Goal: Task Accomplishment & Management: Manage account settings

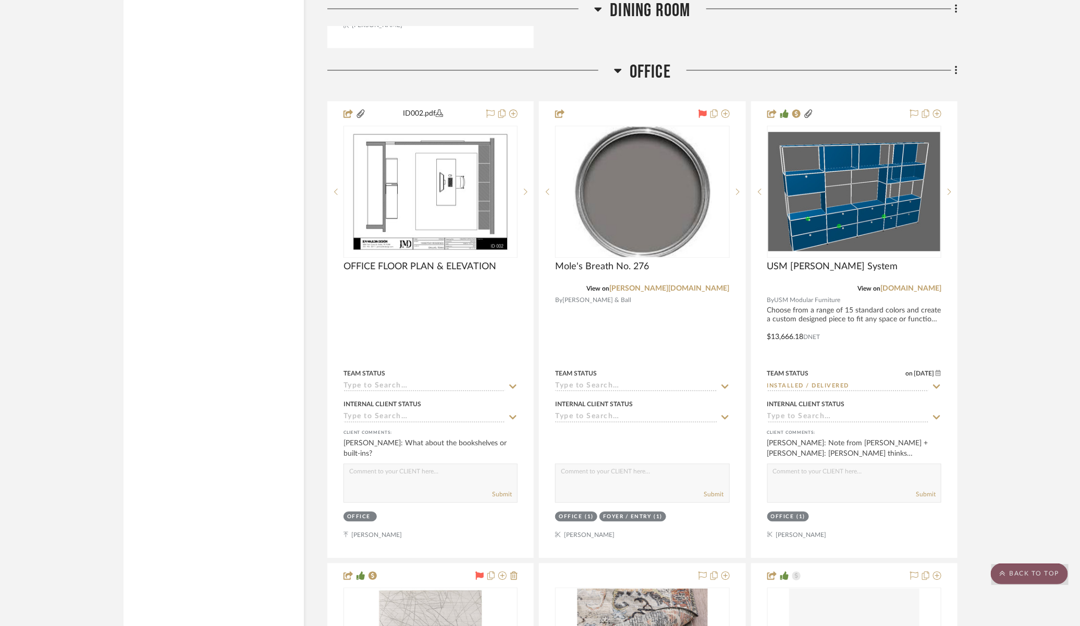
click at [1022, 570] on scroll-to-top-button "BACK TO TOP" at bounding box center [1029, 574] width 77 height 21
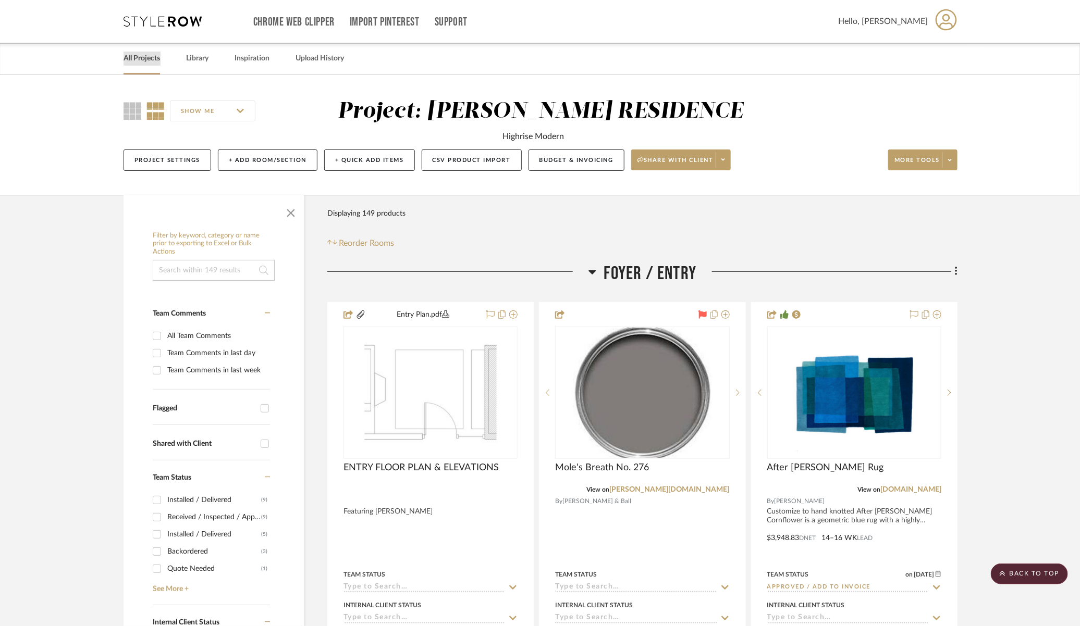
click at [146, 52] on link "All Projects" at bounding box center [142, 59] width 36 height 14
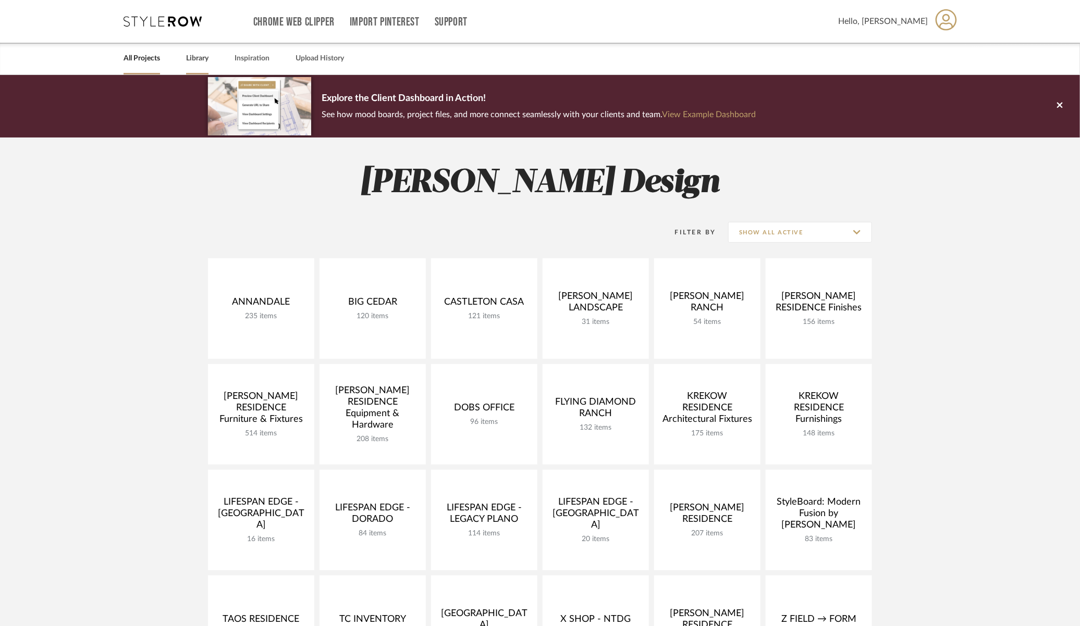
click at [193, 58] on link "Library" at bounding box center [197, 59] width 22 height 14
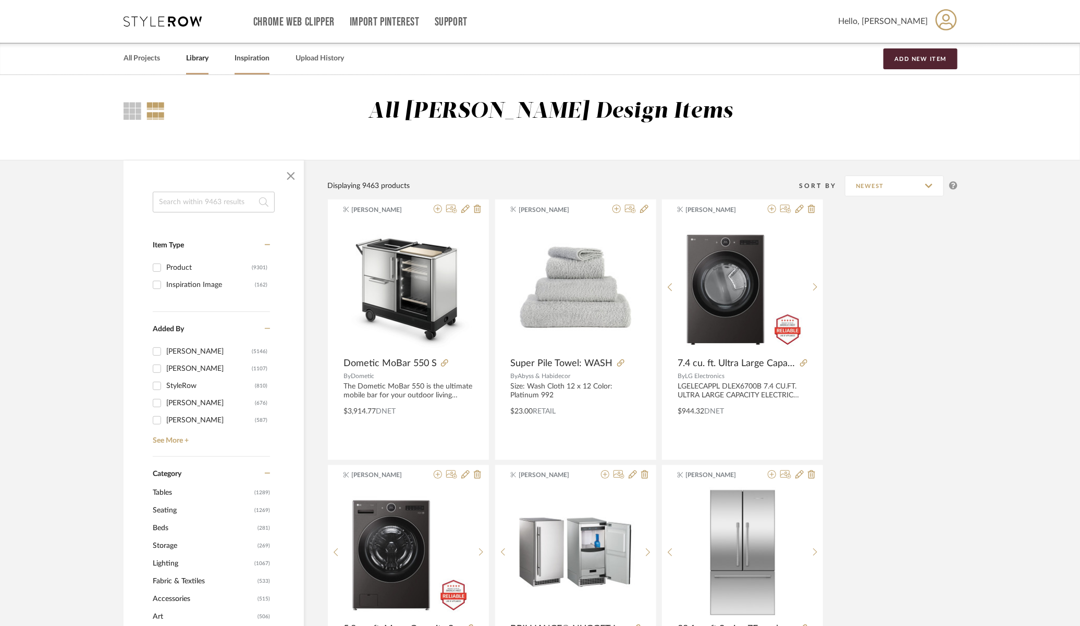
click at [253, 57] on link "Inspiration" at bounding box center [252, 59] width 35 height 14
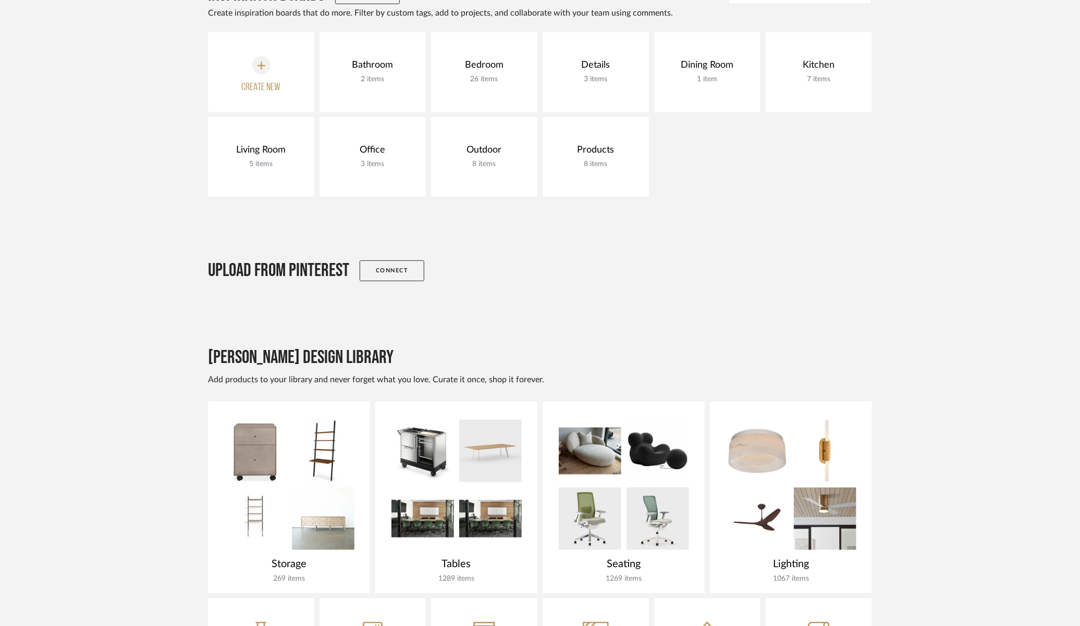
scroll to position [36, 0]
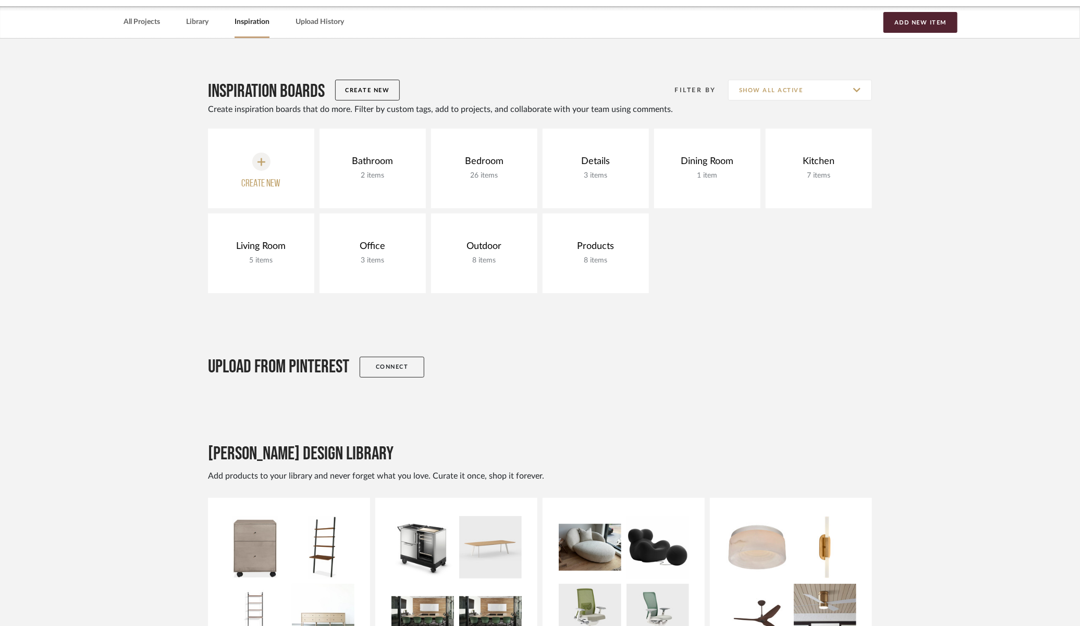
click at [374, 96] on button "Create New" at bounding box center [367, 90] width 65 height 21
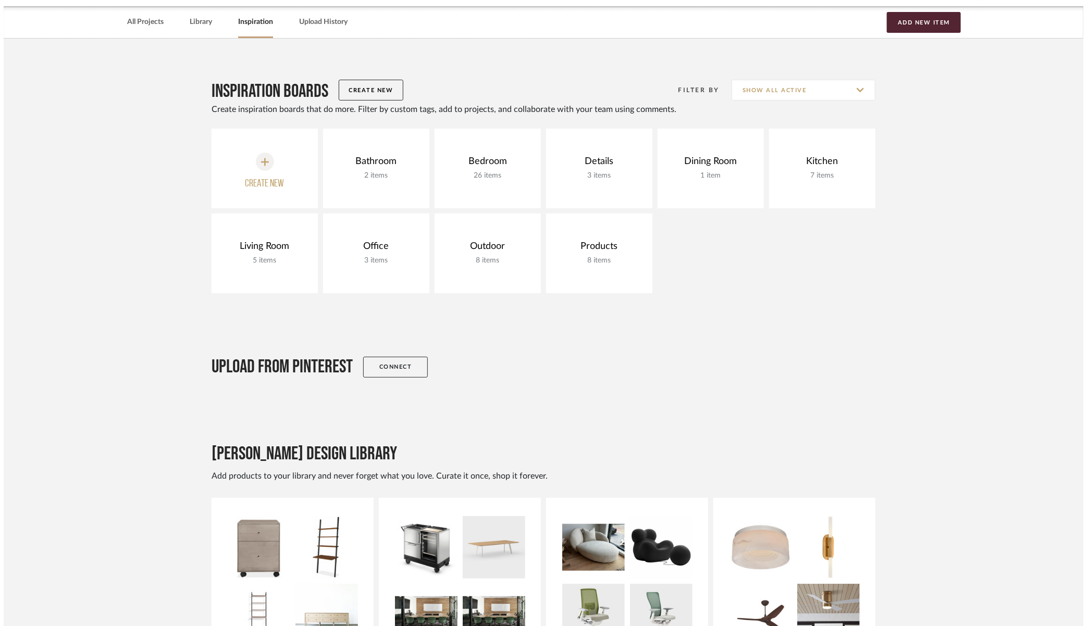
scroll to position [0, 0]
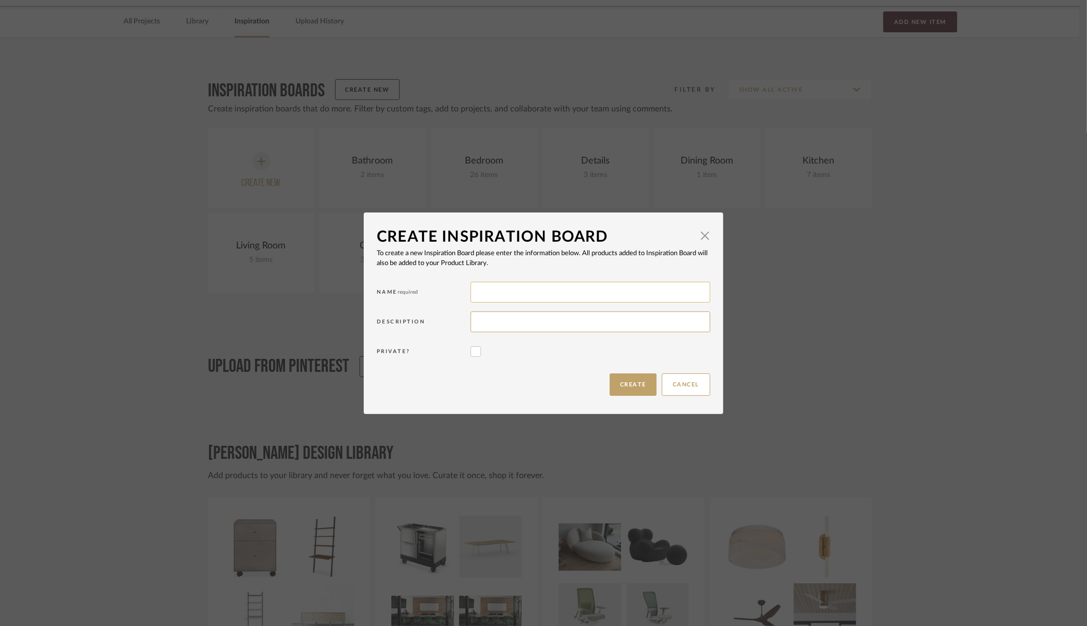
click at [529, 287] on input at bounding box center [591, 292] width 240 height 21
type input "Homes"
click at [612, 385] on button "Create" at bounding box center [633, 385] width 47 height 22
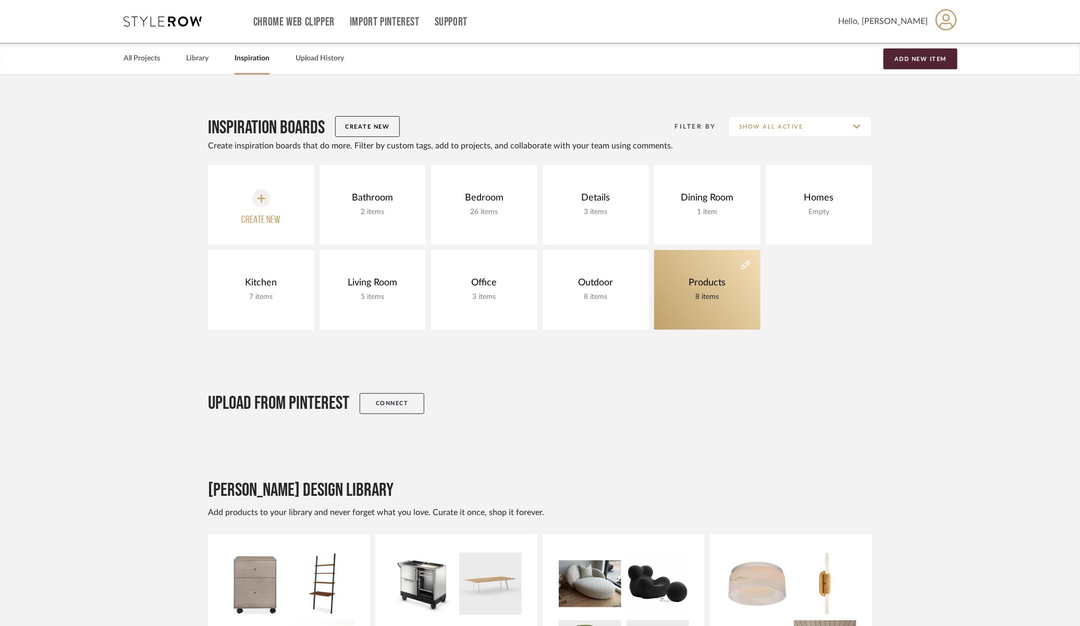
click at [699, 276] on link "Products 8 items" at bounding box center [707, 290] width 106 height 80
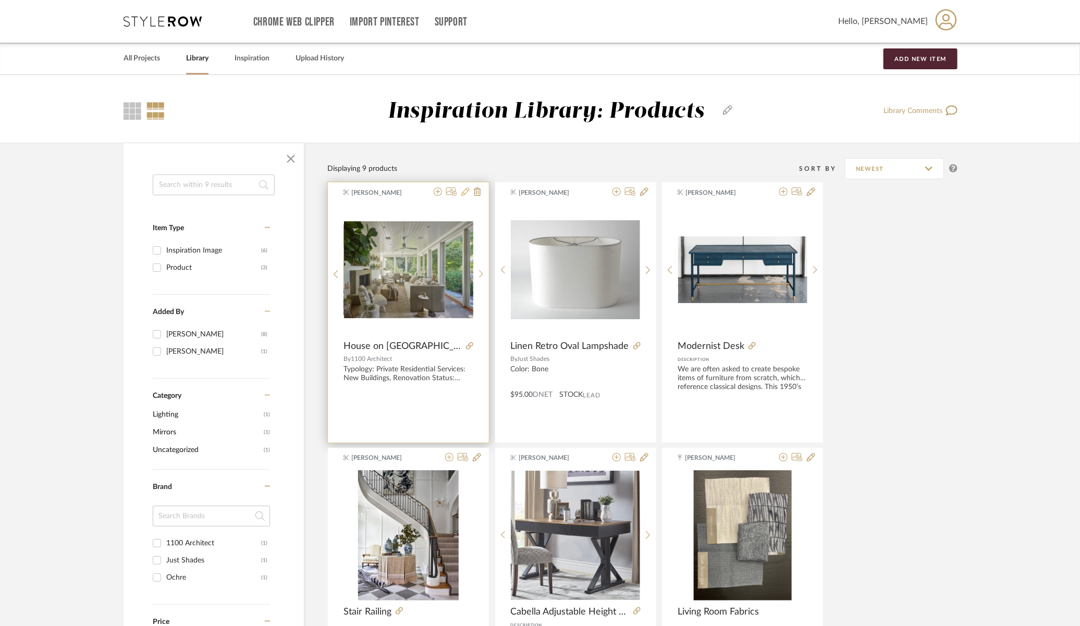
click at [462, 190] on icon at bounding box center [465, 192] width 8 height 8
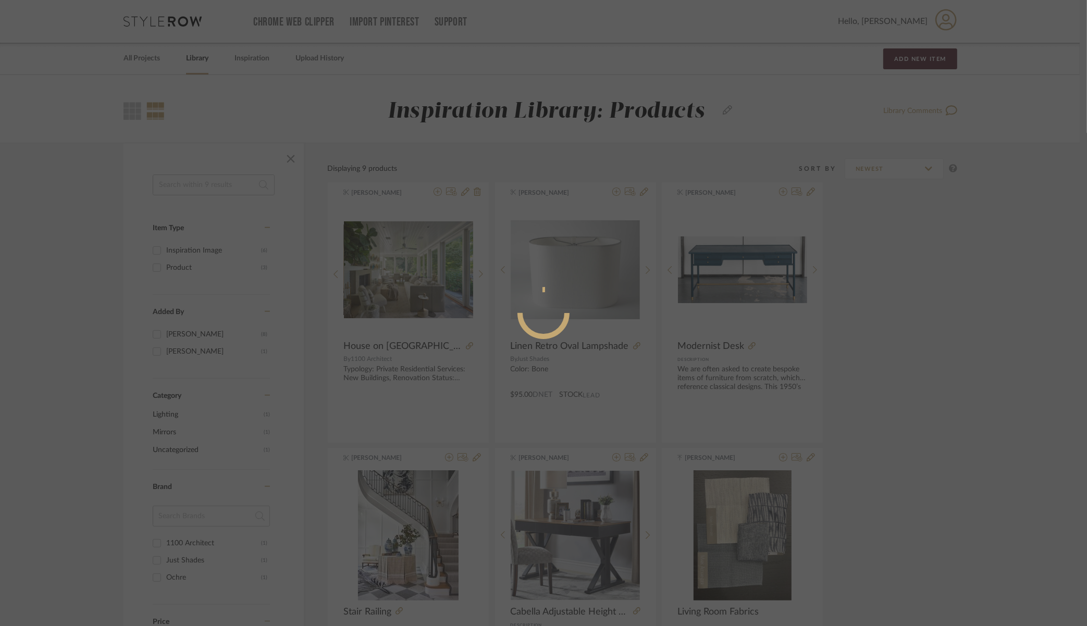
radio input "true"
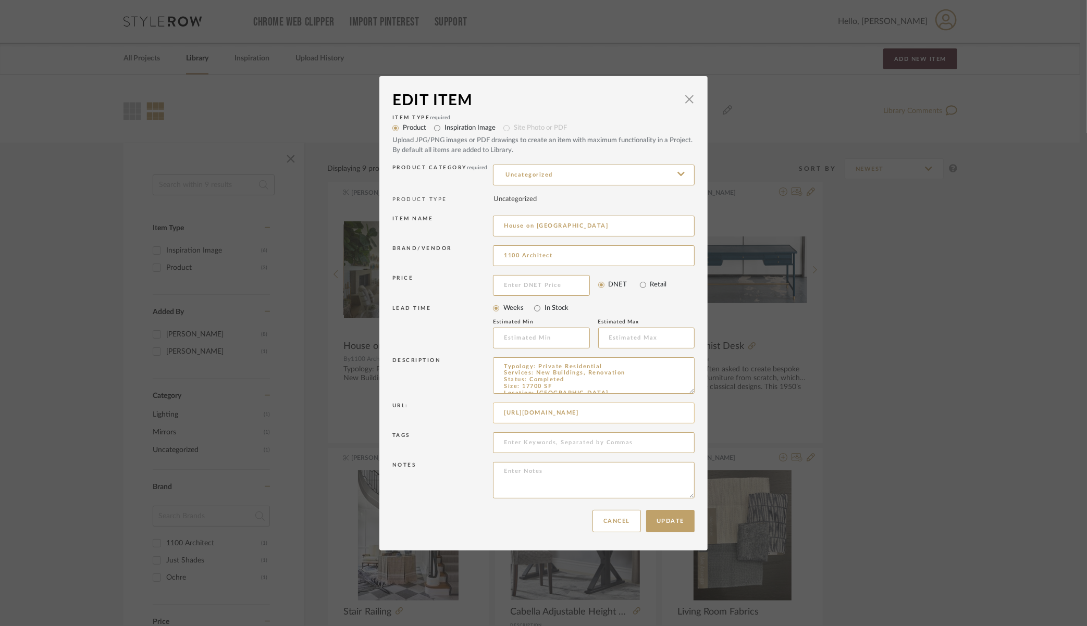
click at [610, 417] on input "[URL][DOMAIN_NAME]" at bounding box center [594, 413] width 202 height 21
click at [609, 417] on input "[URL][DOMAIN_NAME]" at bounding box center [594, 413] width 202 height 21
paste input "[DOMAIN_NAME][URL]"
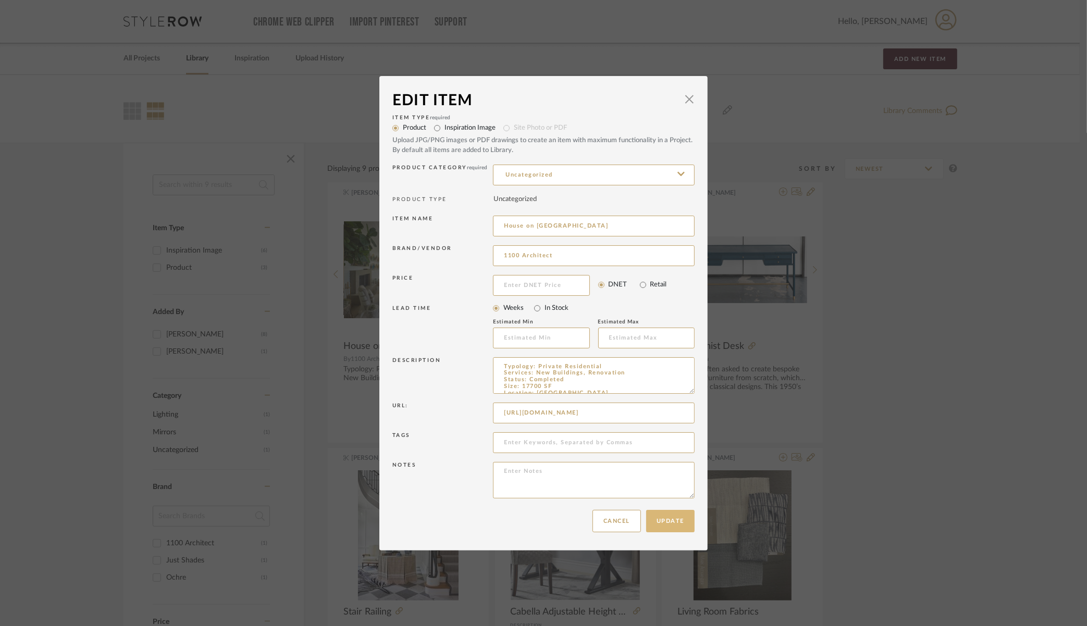
type input "[URL][DOMAIN_NAME]"
click at [670, 521] on button "Update" at bounding box center [670, 521] width 48 height 22
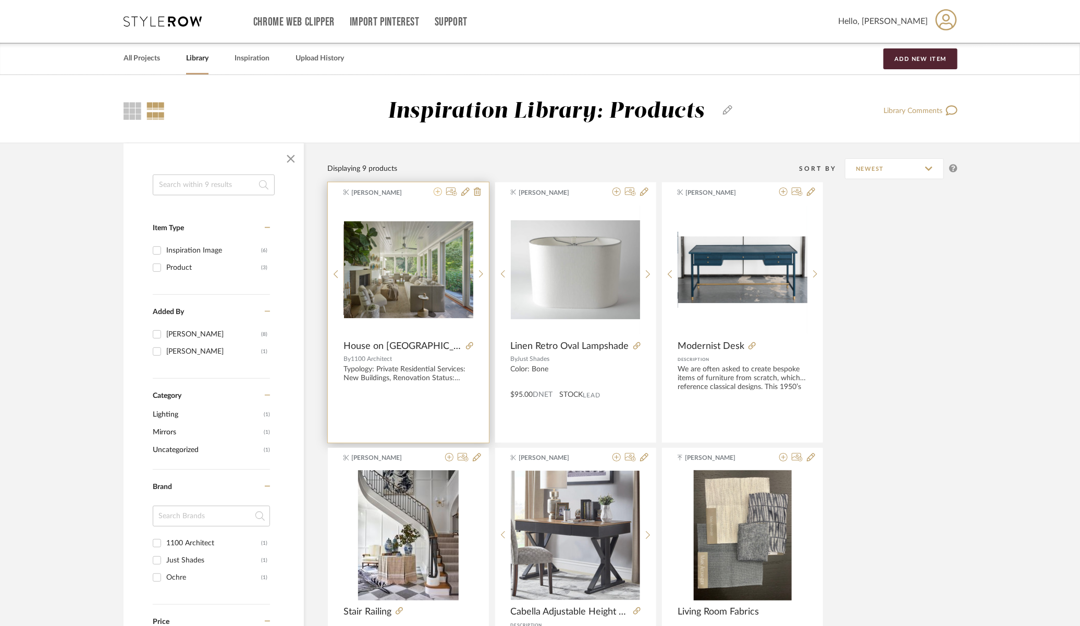
click at [437, 192] on icon at bounding box center [438, 192] width 8 height 8
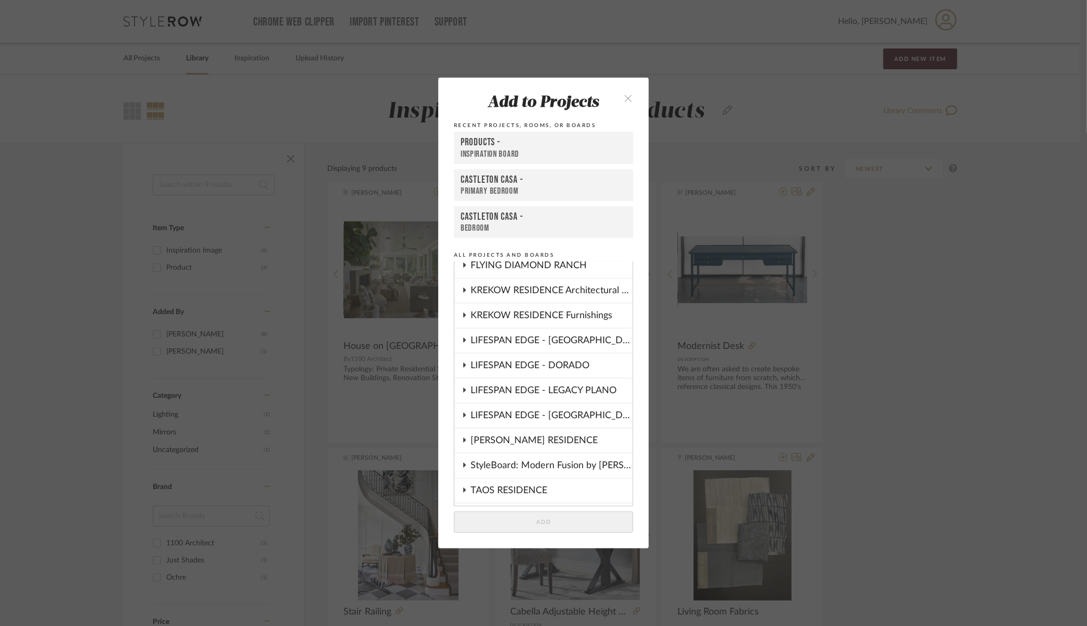
scroll to position [598, 0]
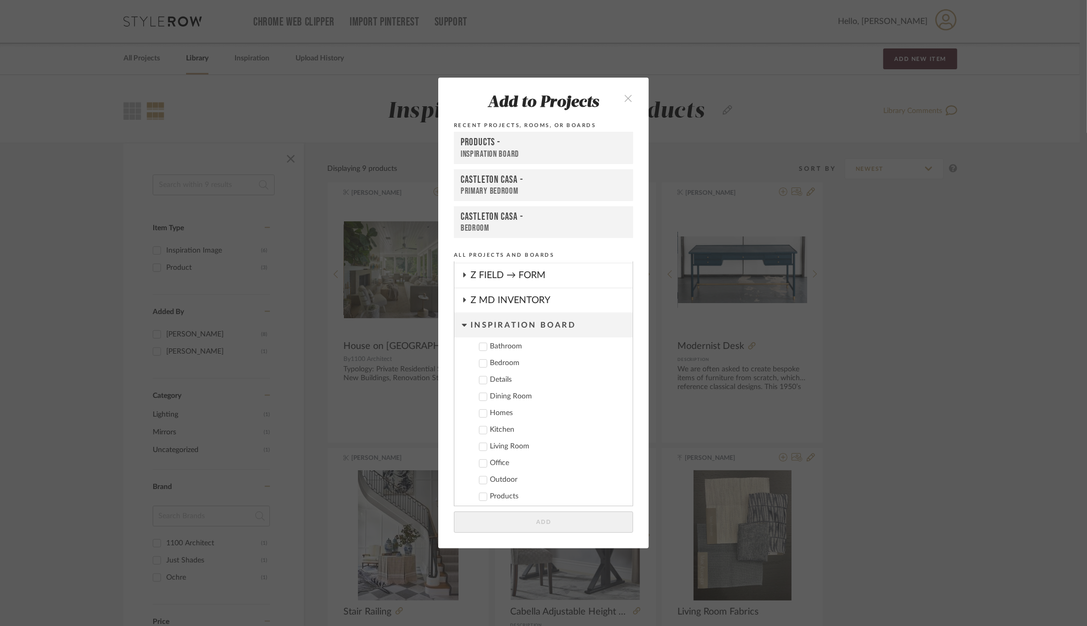
click at [495, 412] on div "Homes" at bounding box center [557, 413] width 134 height 9
click at [571, 517] on button "Add" at bounding box center [543, 522] width 179 height 21
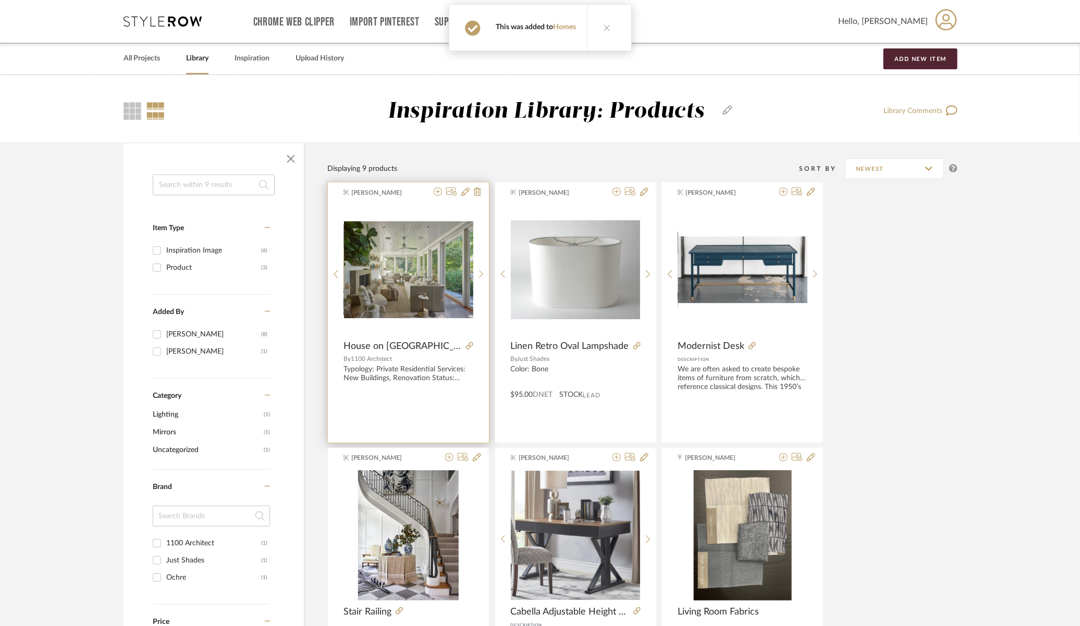
click at [420, 193] on div "[PERSON_NAME]" at bounding box center [389, 192] width 81 height 9
click at [477, 194] on icon at bounding box center [477, 192] width 7 height 8
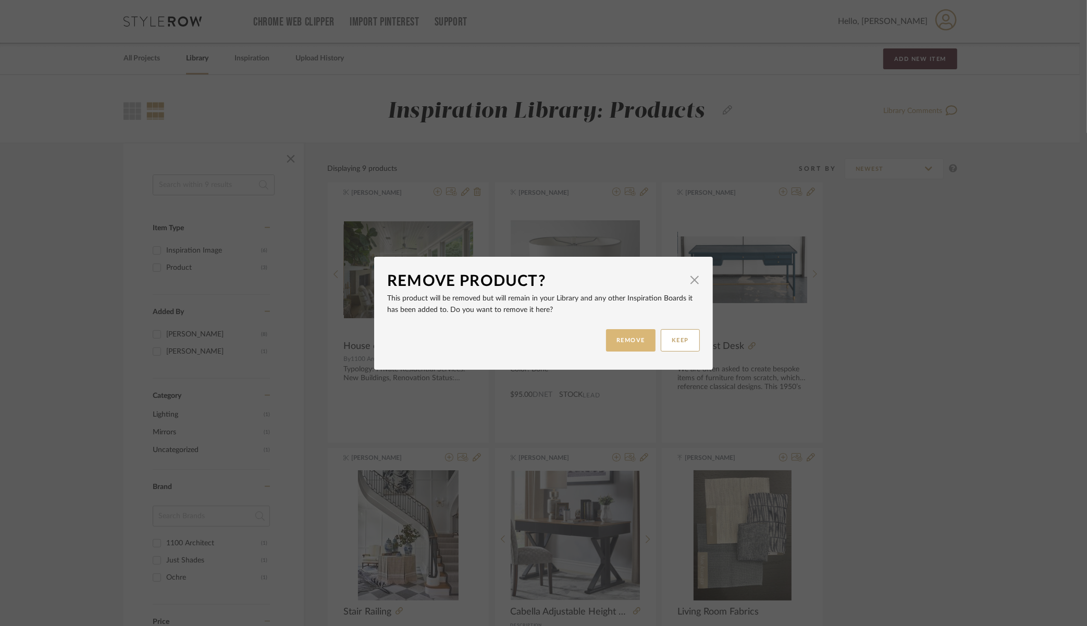
click at [626, 336] on button "REMOVE" at bounding box center [631, 340] width 50 height 22
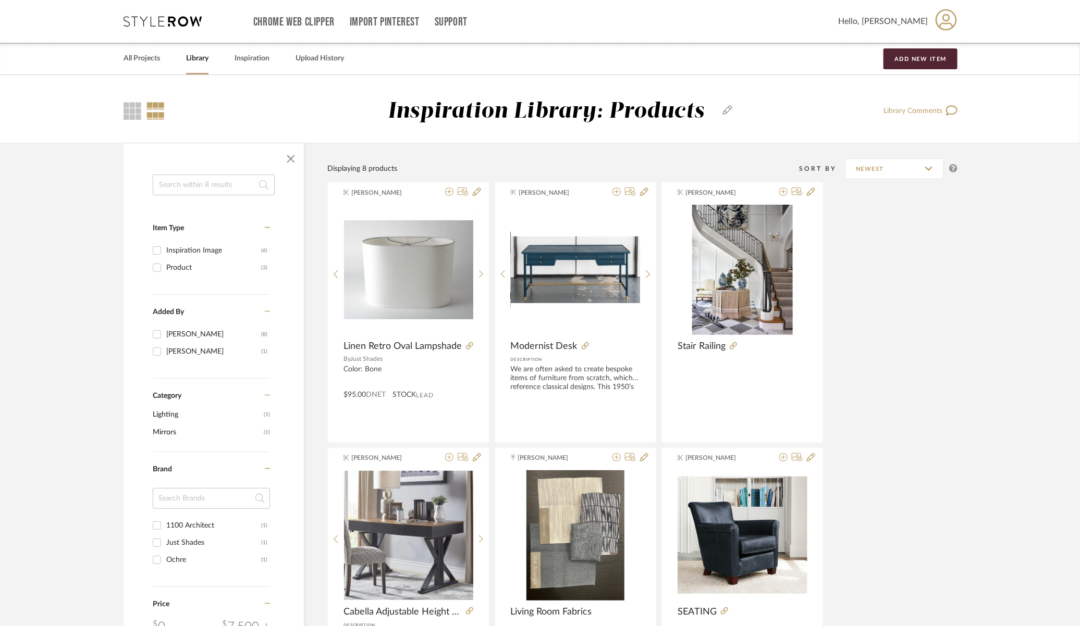
click at [203, 60] on link "Library" at bounding box center [197, 59] width 22 height 14
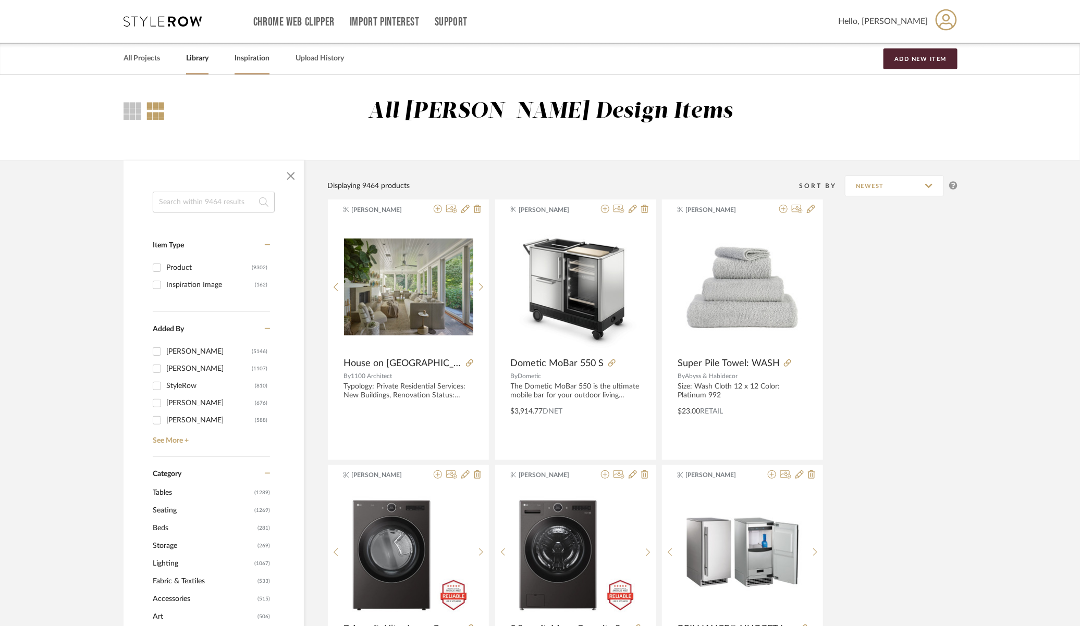
click at [256, 61] on link "Inspiration" at bounding box center [252, 59] width 35 height 14
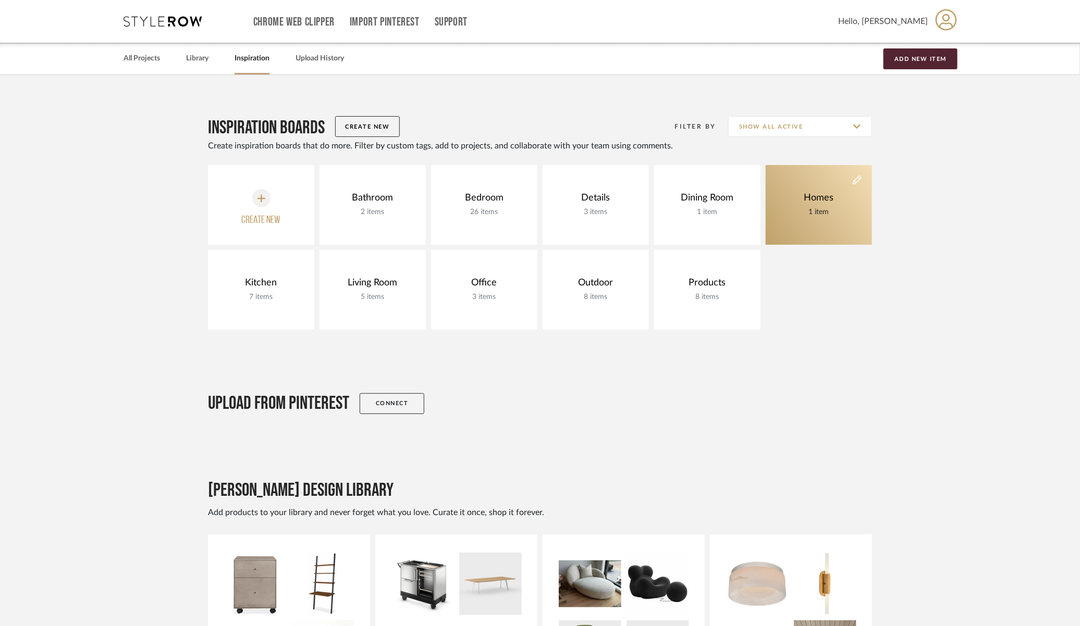
click at [844, 204] on link "Homes 1 item" at bounding box center [819, 205] width 106 height 80
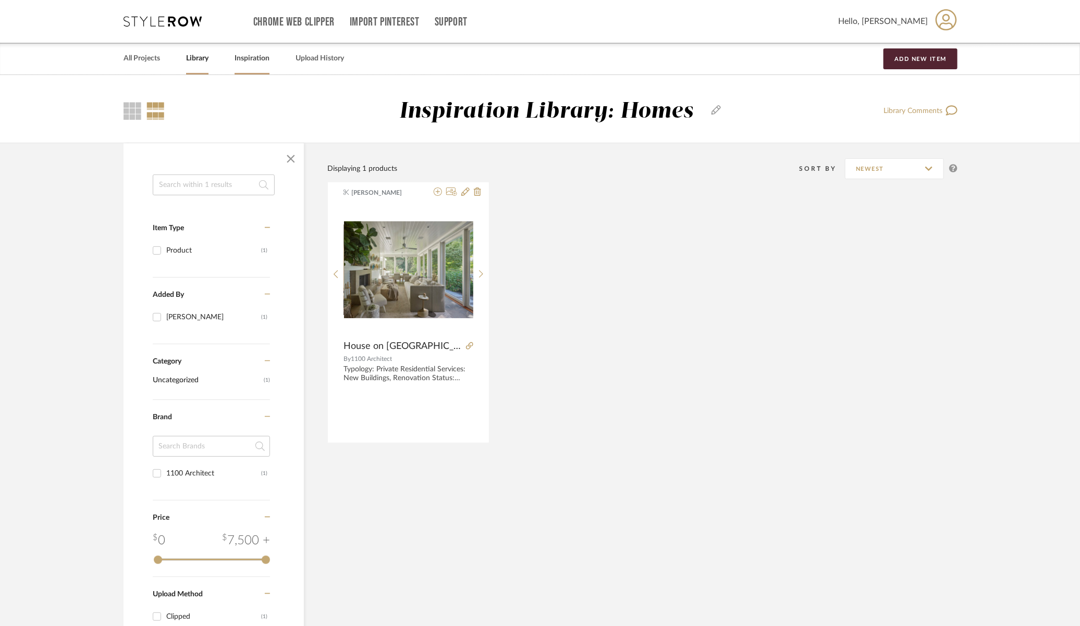
click at [245, 58] on link "Inspiration" at bounding box center [252, 59] width 35 height 14
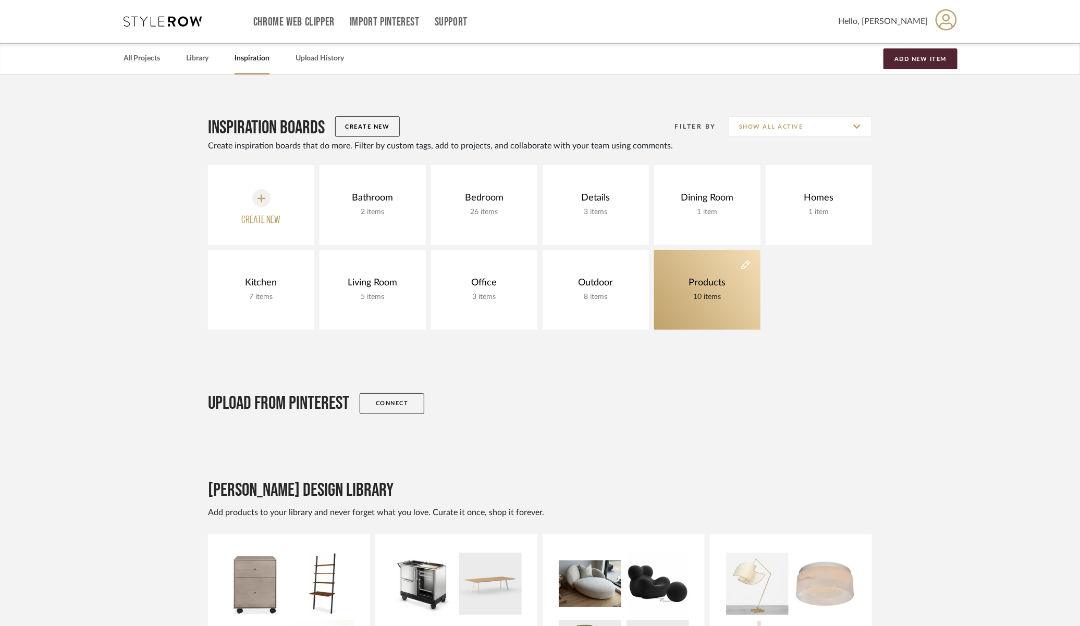
click at [713, 275] on link "Products 10 items" at bounding box center [707, 290] width 106 height 80
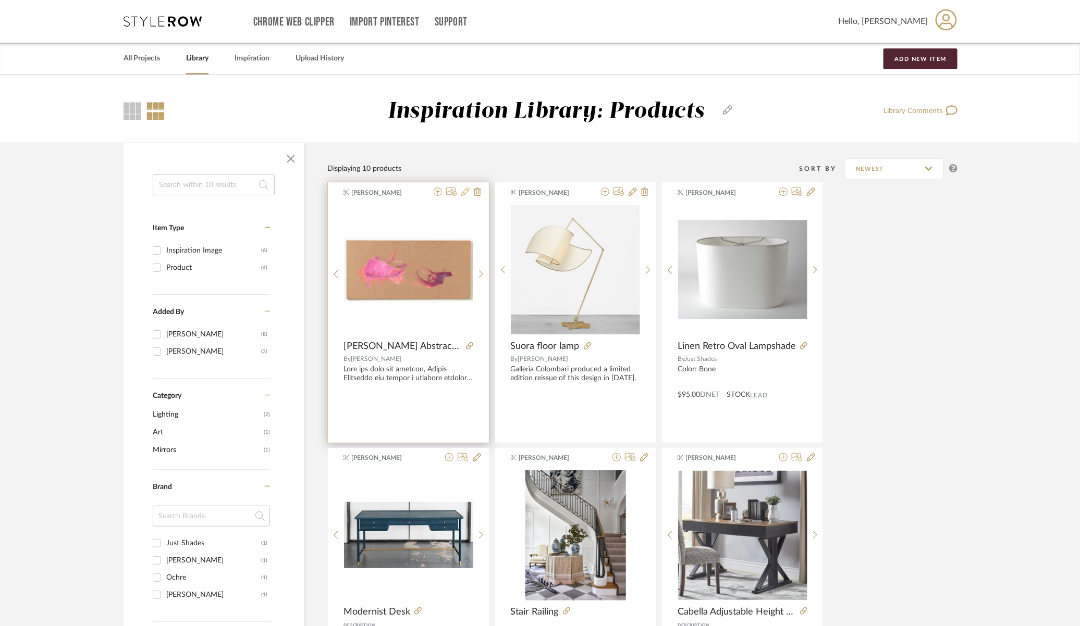
click at [467, 195] on icon at bounding box center [465, 192] width 8 height 8
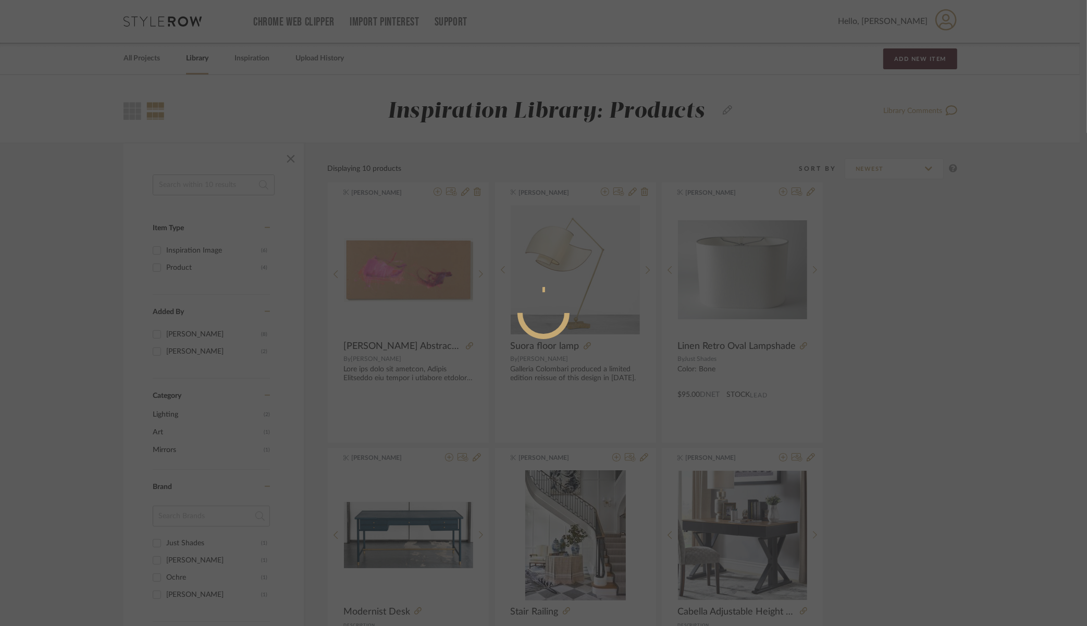
radio input "true"
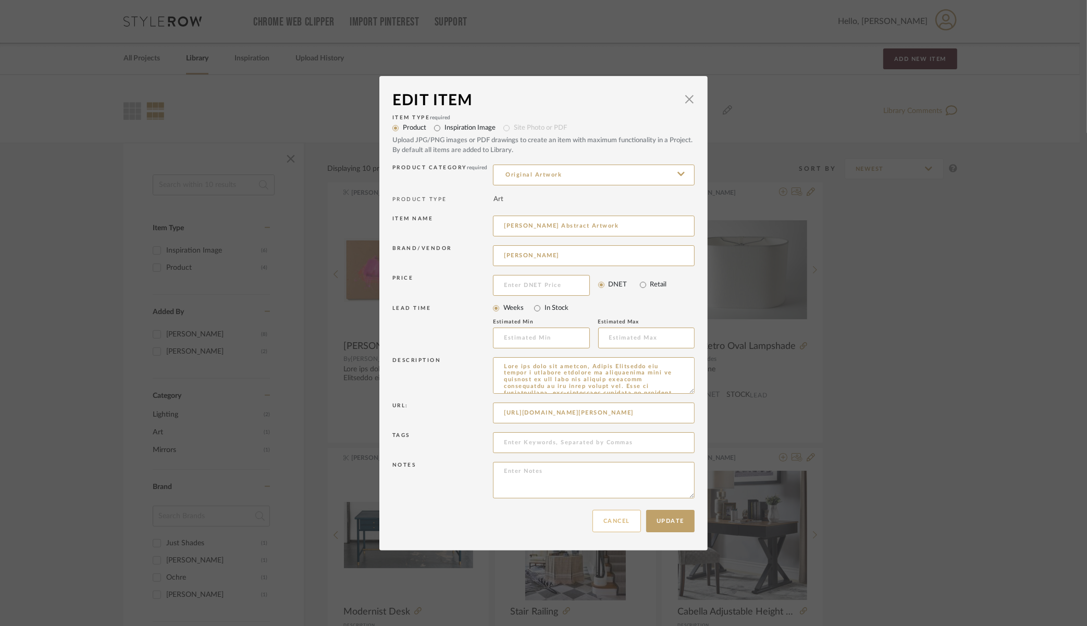
click at [623, 519] on button "Cancel" at bounding box center [617, 521] width 48 height 22
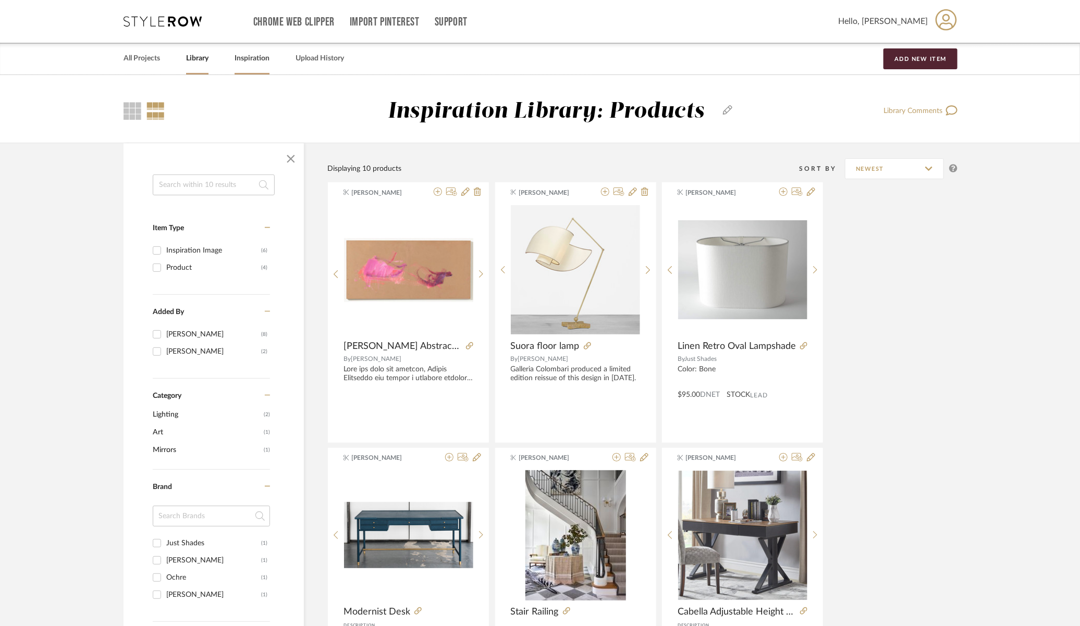
click at [254, 55] on link "Inspiration" at bounding box center [252, 59] width 35 height 14
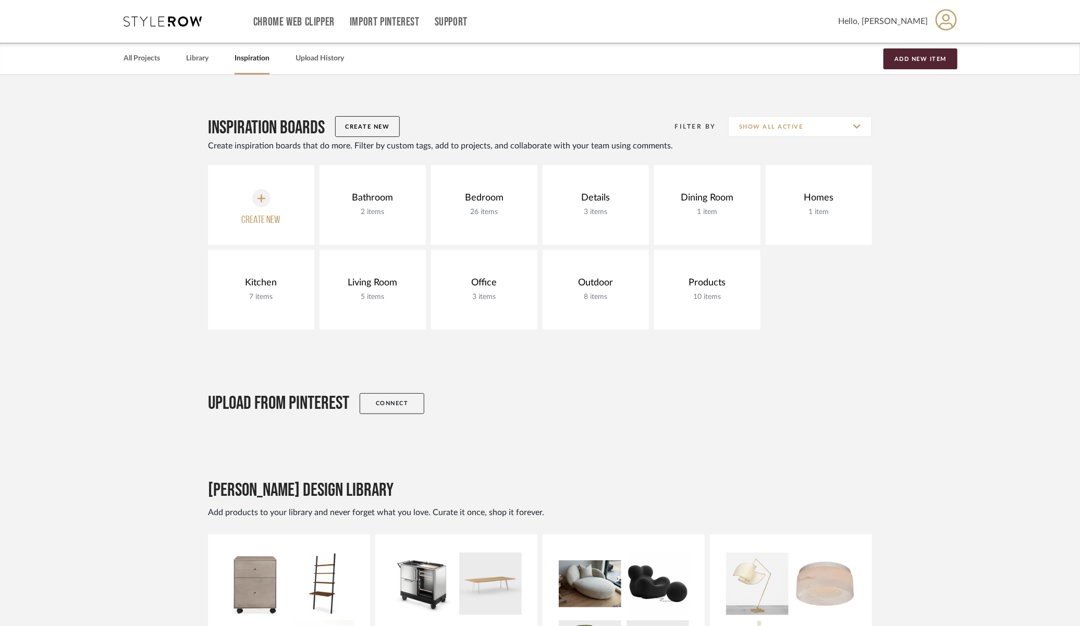
click at [269, 193] on button "Create new" at bounding box center [261, 205] width 106 height 80
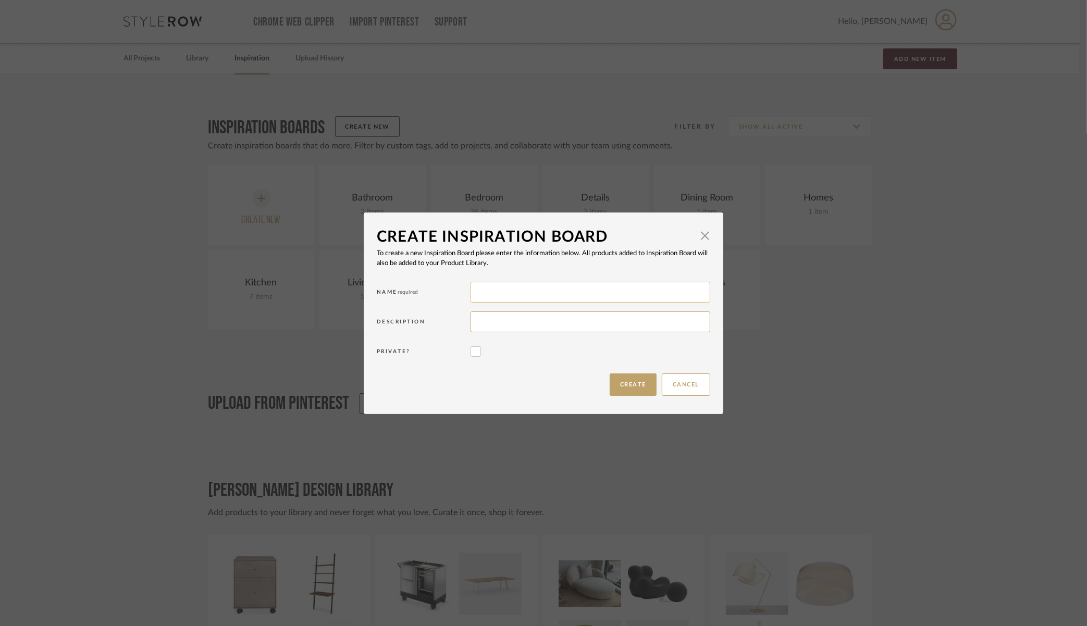
click at [663, 288] on input at bounding box center [591, 292] width 240 height 21
type input "Artwork"
click at [610, 379] on button "Create" at bounding box center [633, 385] width 47 height 22
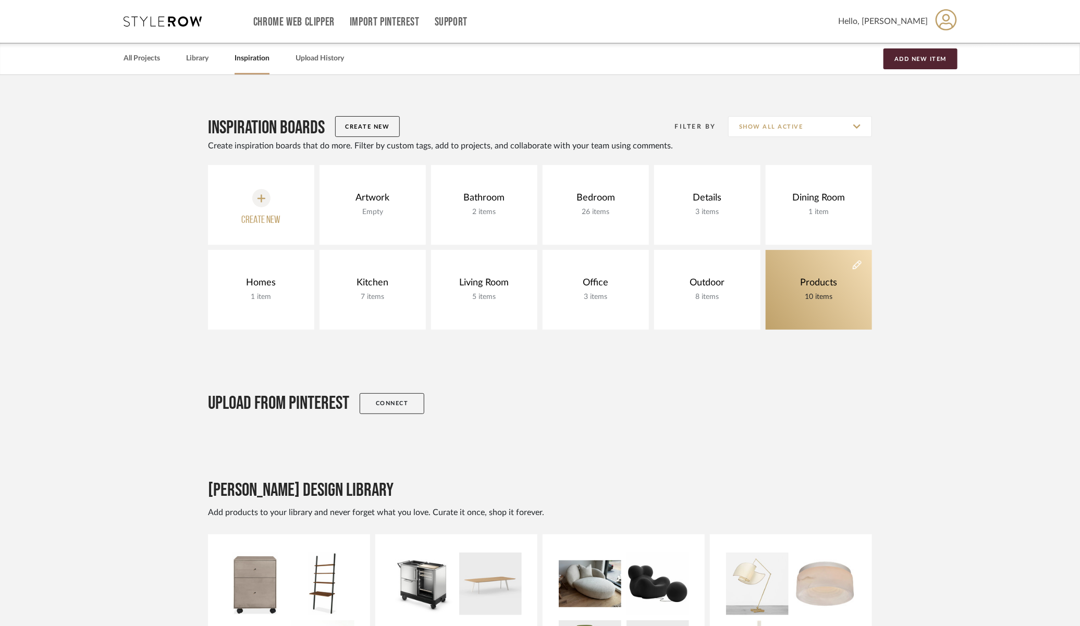
click at [826, 278] on div "Products" at bounding box center [819, 282] width 42 height 11
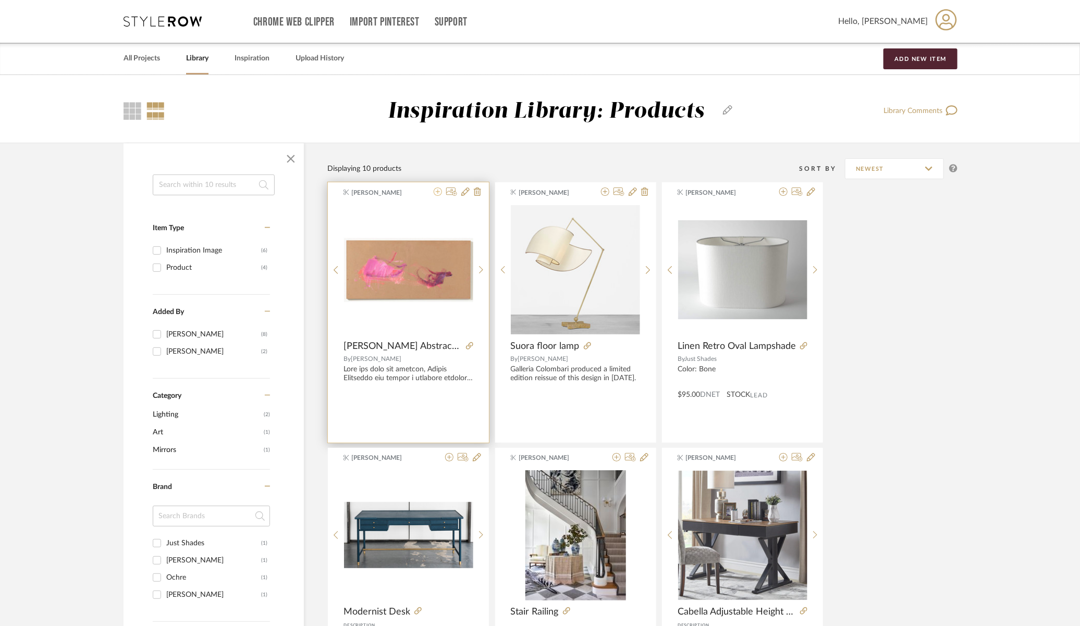
click at [439, 193] on icon at bounding box center [438, 192] width 8 height 8
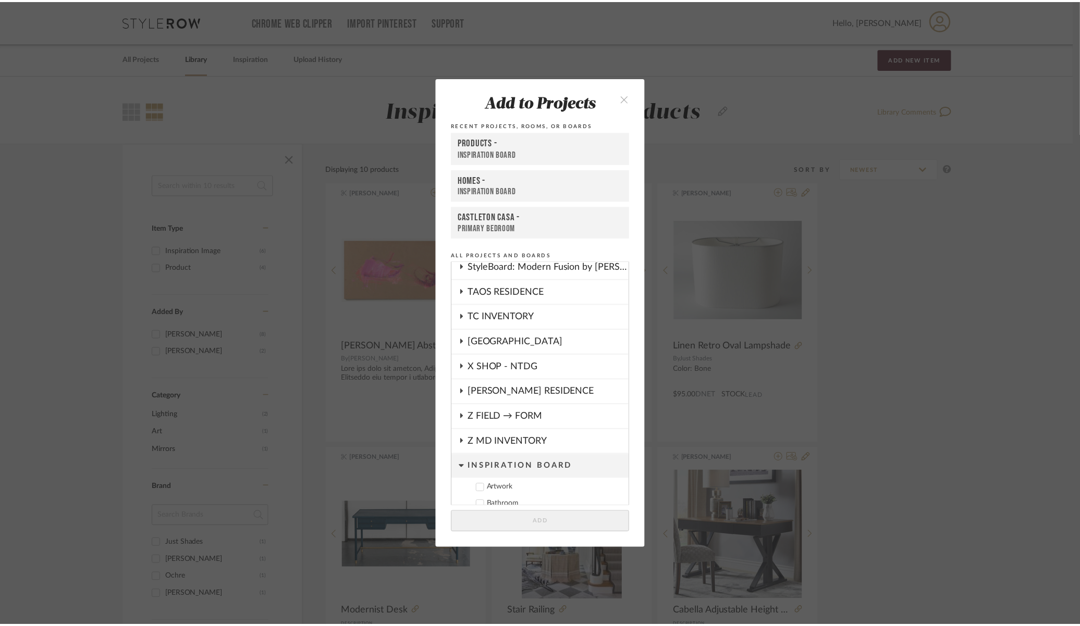
scroll to position [615, 0]
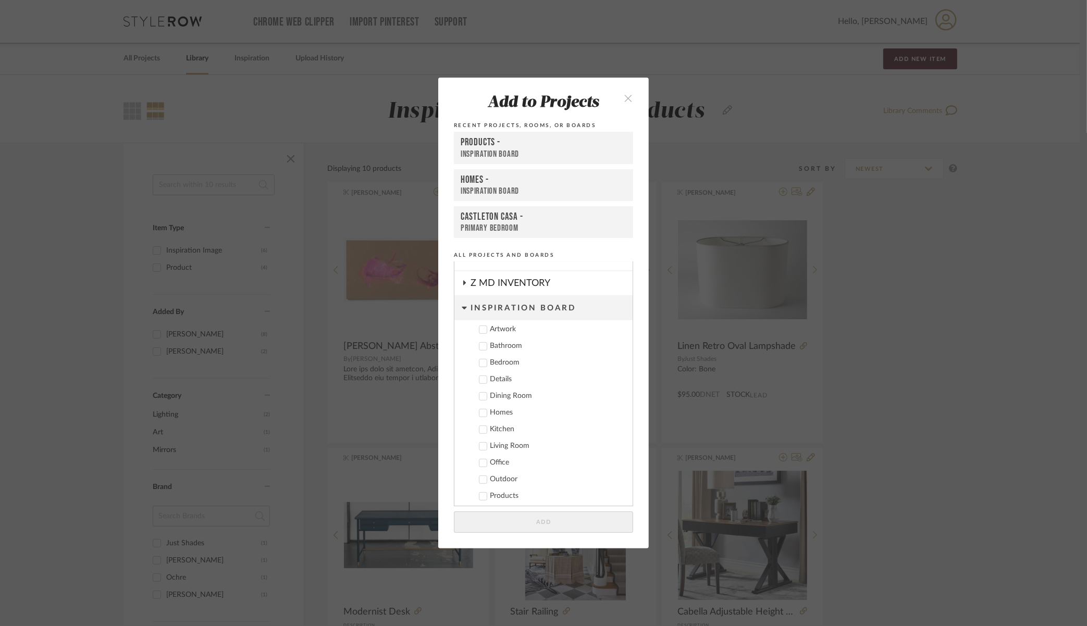
click at [500, 328] on div "Artwork" at bounding box center [557, 329] width 134 height 9
click at [599, 530] on button "Add" at bounding box center [543, 522] width 179 height 21
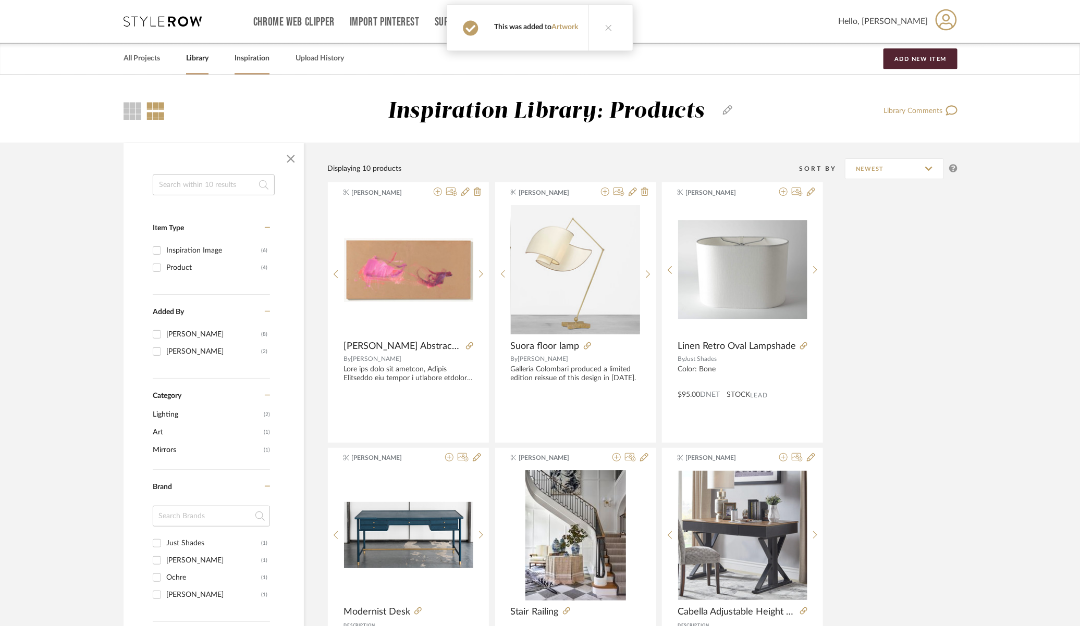
click at [251, 62] on link "Inspiration" at bounding box center [252, 59] width 35 height 14
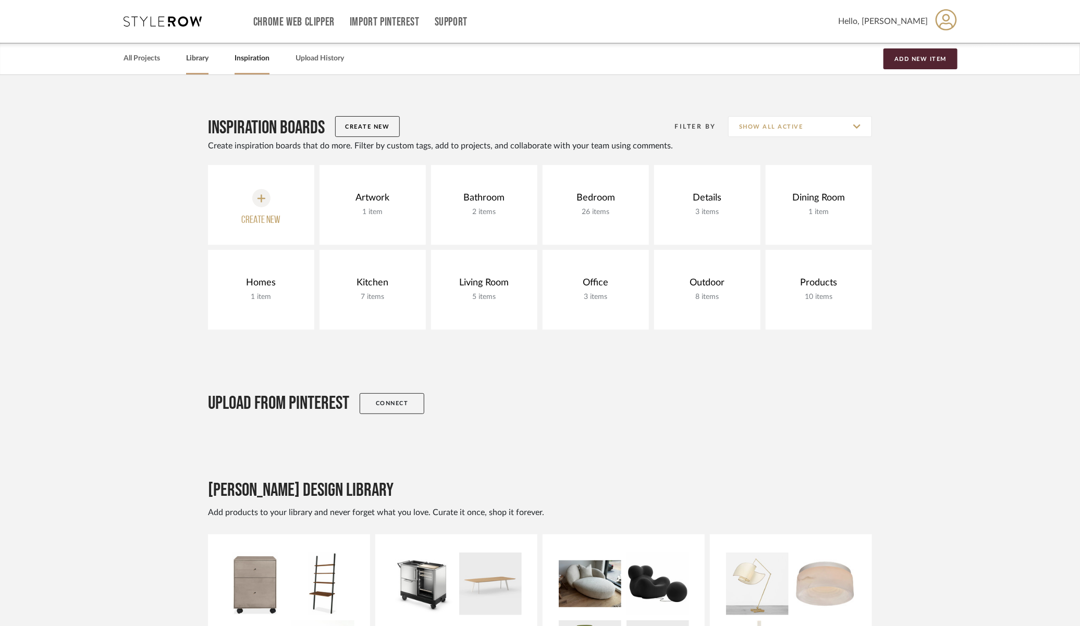
click at [190, 58] on link "Library" at bounding box center [197, 59] width 22 height 14
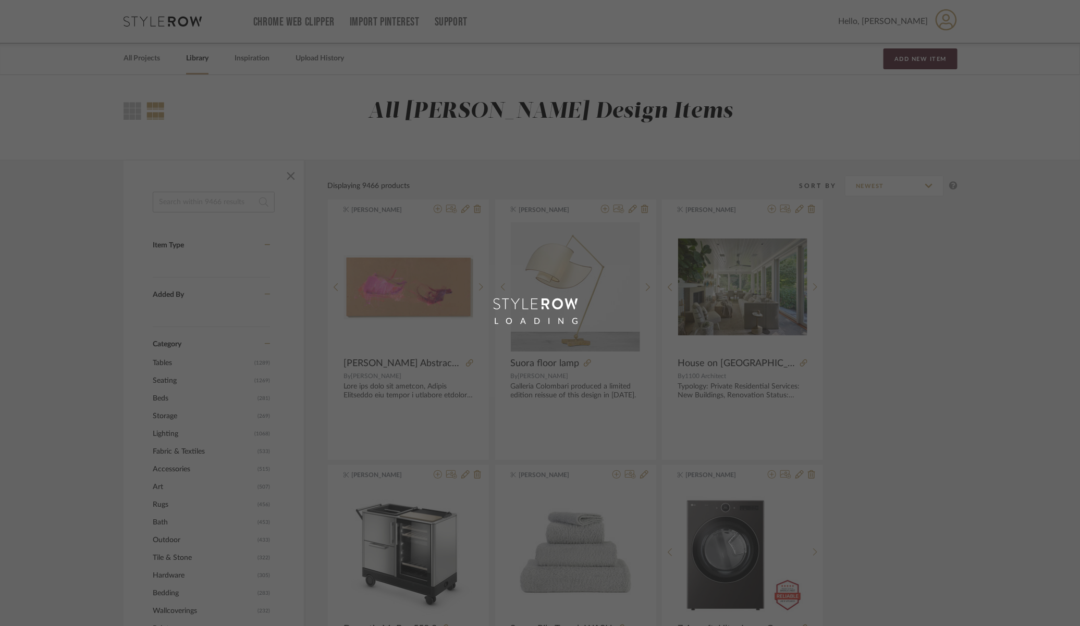
click at [254, 61] on div "LOADING" at bounding box center [540, 313] width 1080 height 626
drag, startPoint x: 251, startPoint y: 61, endPoint x: 259, endPoint y: 70, distance: 12.2
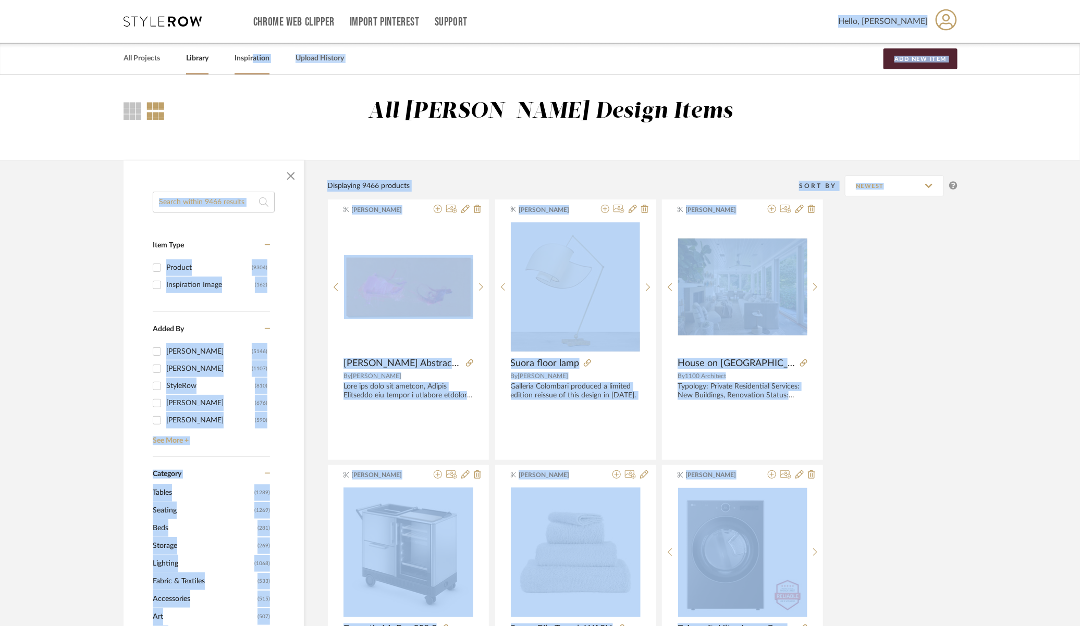
click at [255, 66] on div "Inspiration" at bounding box center [252, 59] width 35 height 32
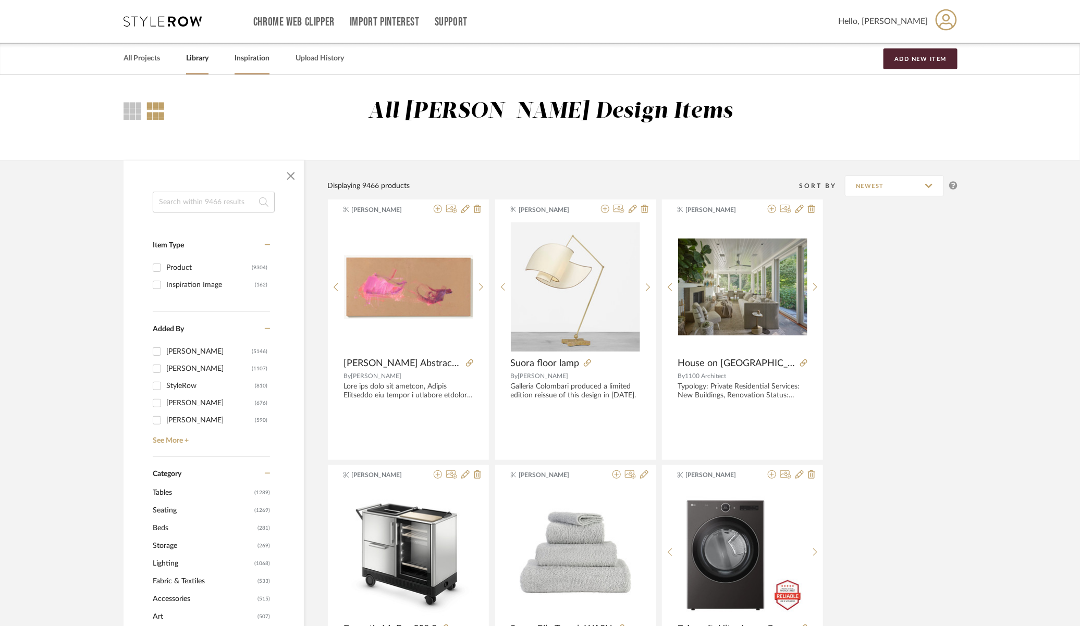
click at [242, 60] on link "Inspiration" at bounding box center [252, 59] width 35 height 14
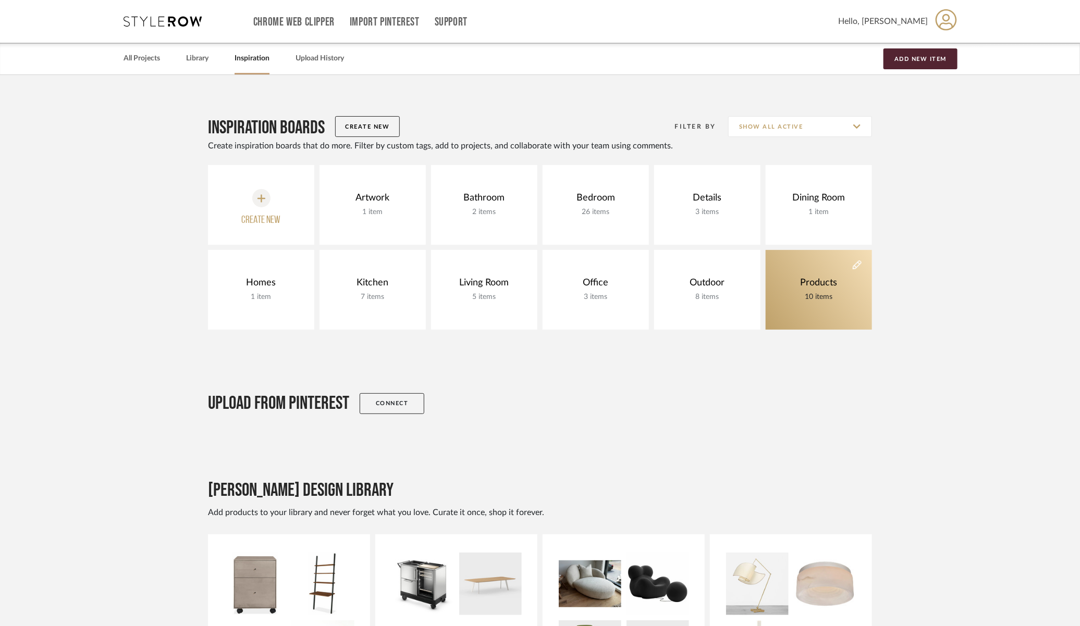
click at [841, 306] on link "Products 10 items" at bounding box center [819, 290] width 106 height 80
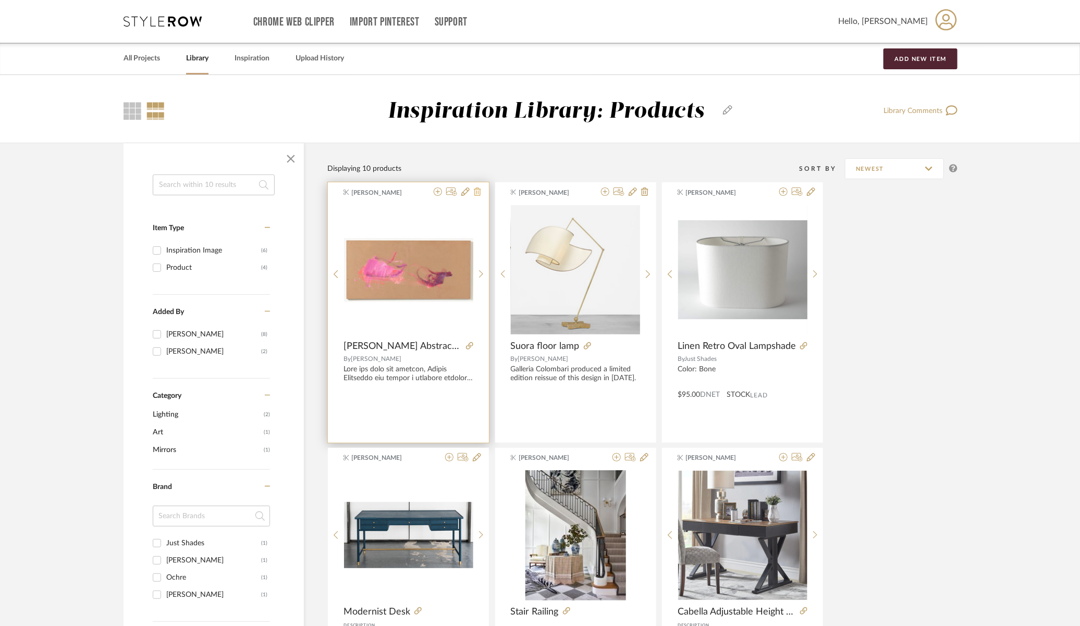
click at [475, 194] on icon at bounding box center [477, 192] width 7 height 8
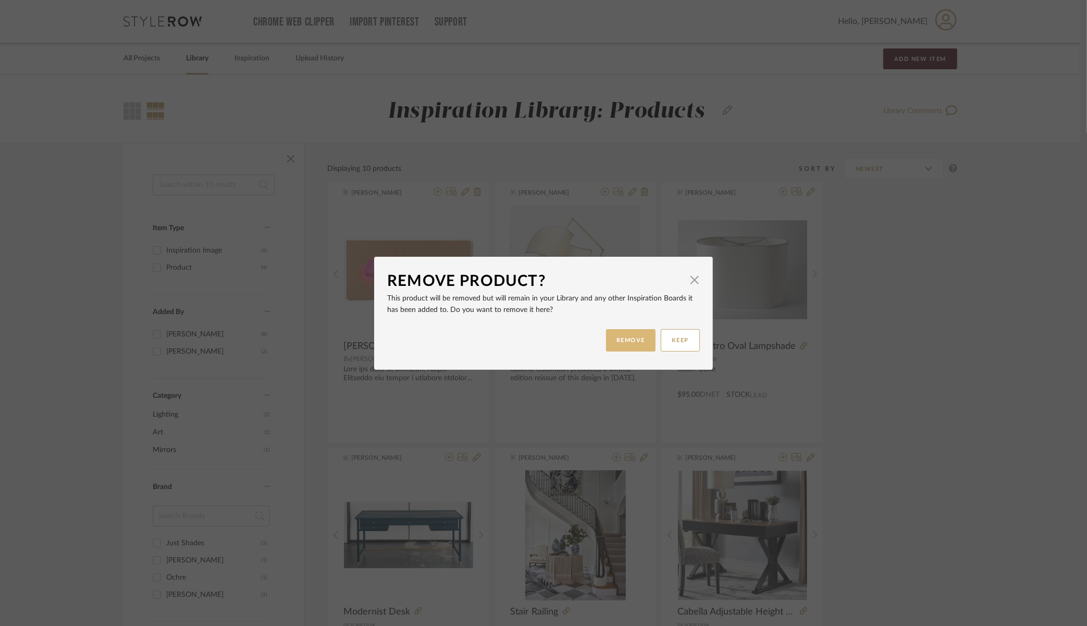
click at [611, 337] on button "REMOVE" at bounding box center [631, 340] width 50 height 22
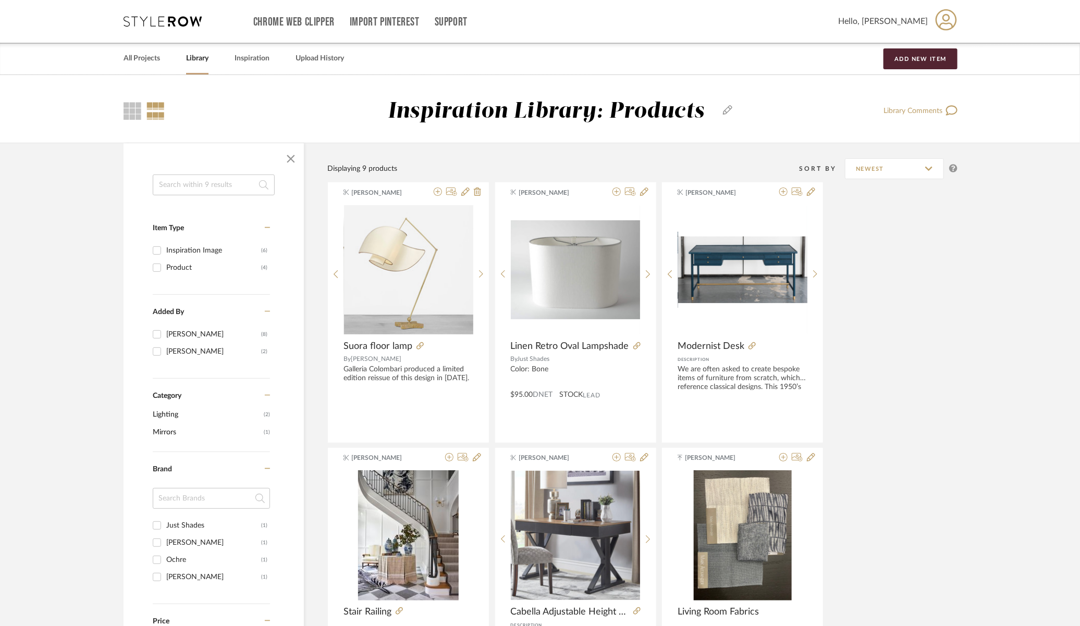
click at [203, 58] on link "Library" at bounding box center [197, 59] width 22 height 14
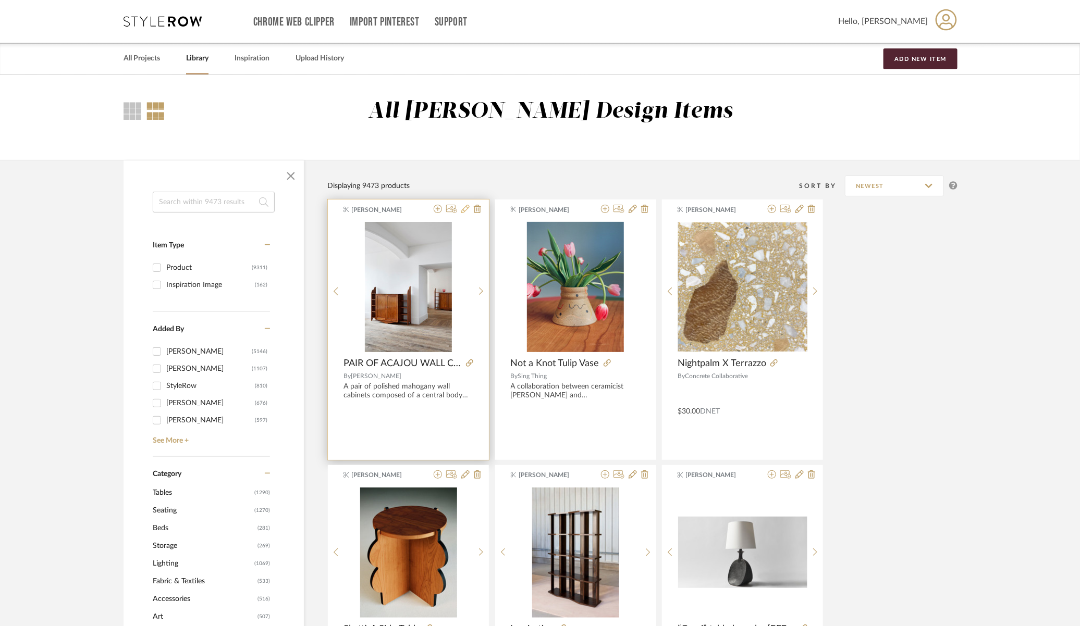
click at [466, 212] on icon at bounding box center [465, 209] width 8 height 8
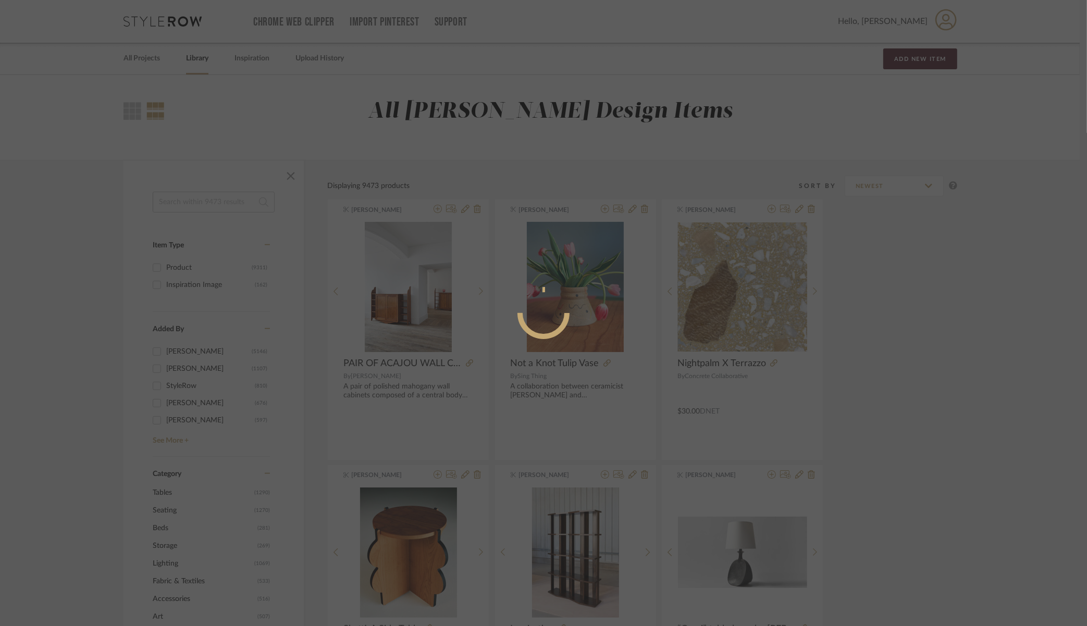
radio input "true"
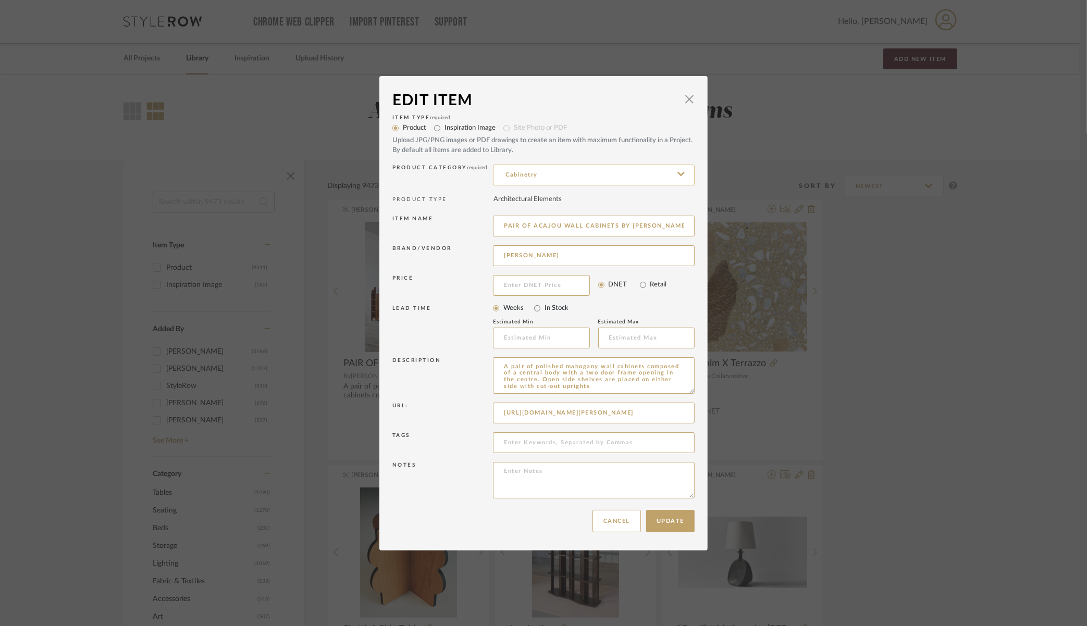
click at [685, 171] on input "Cabinetry" at bounding box center [594, 175] width 202 height 21
click at [611, 192] on div "Bookcases & Etageres" at bounding box center [590, 201] width 201 height 27
type input "Bookcases & Etageres"
click at [668, 522] on button "Update" at bounding box center [670, 521] width 48 height 22
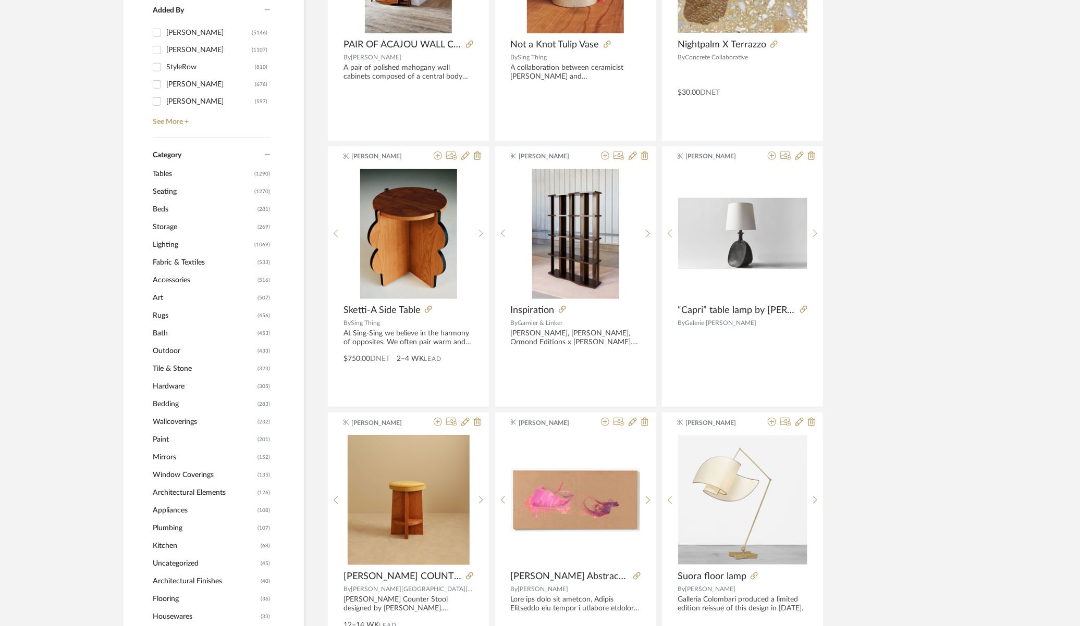
scroll to position [415, 0]
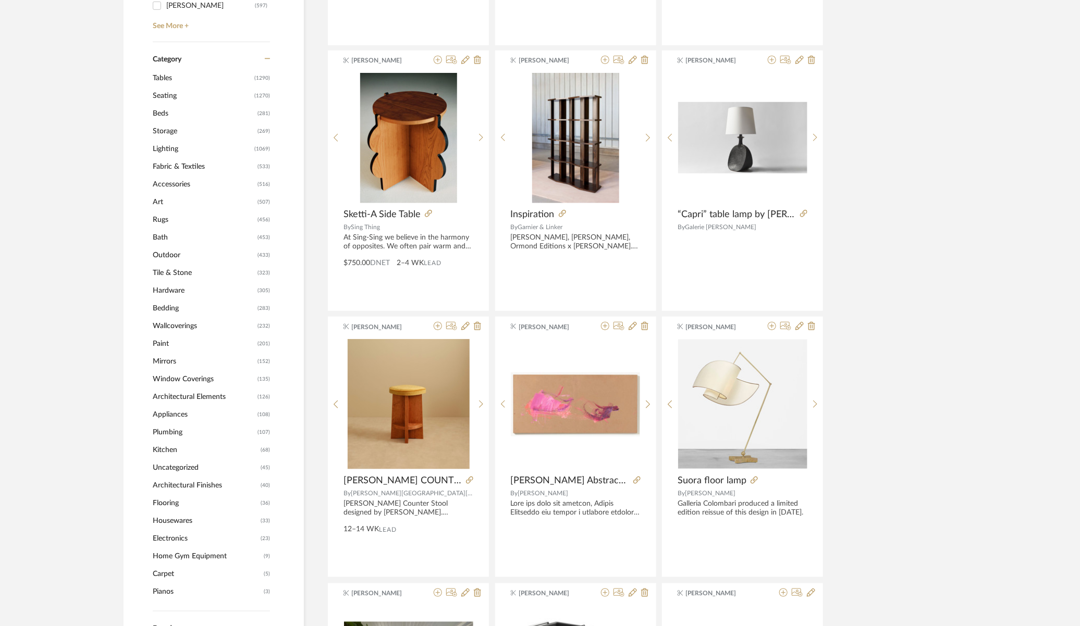
click at [215, 396] on span "Architectural Elements" at bounding box center [204, 397] width 102 height 18
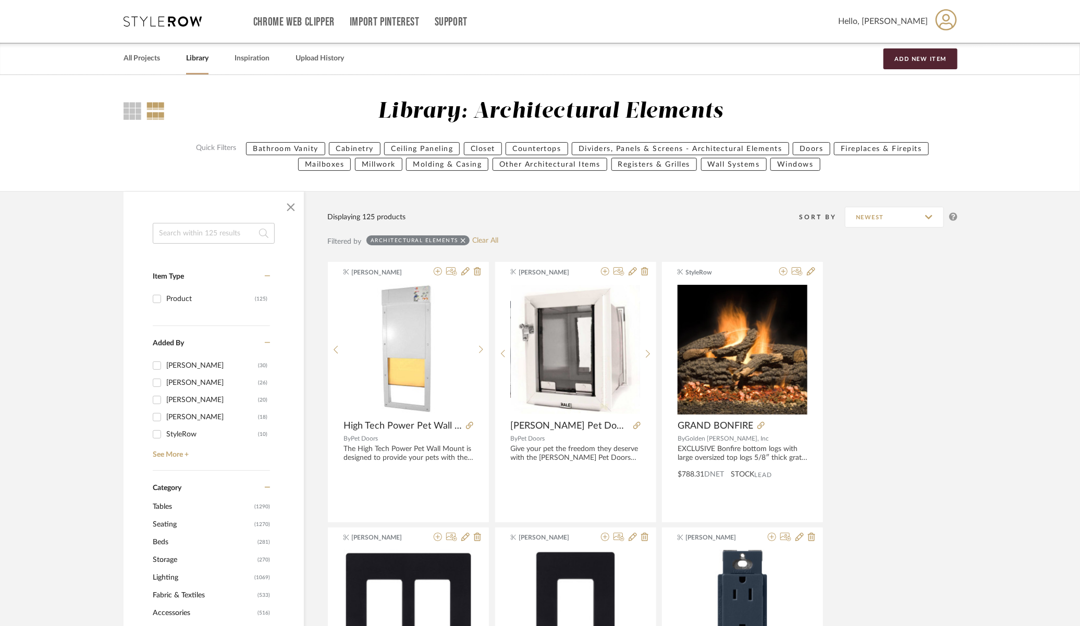
click at [190, 59] on link "Library" at bounding box center [197, 59] width 22 height 14
